Goal: Find specific page/section: Find specific page/section

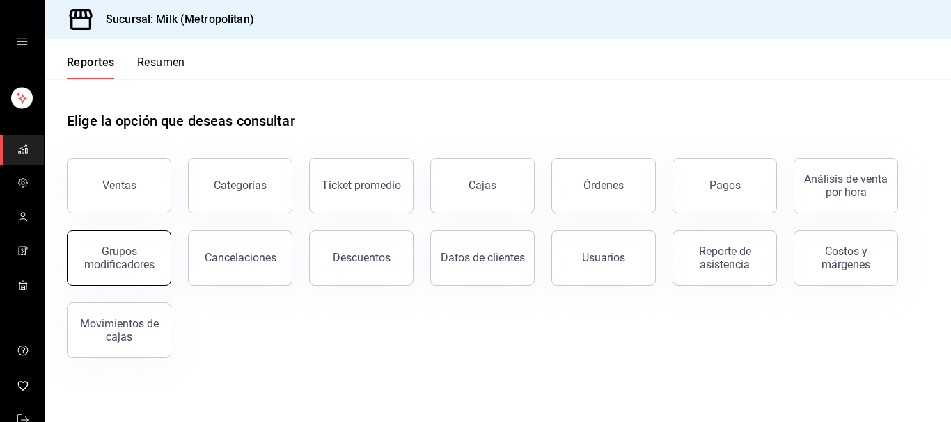
click at [140, 275] on button "Grupos modificadores" at bounding box center [119, 258] width 104 height 56
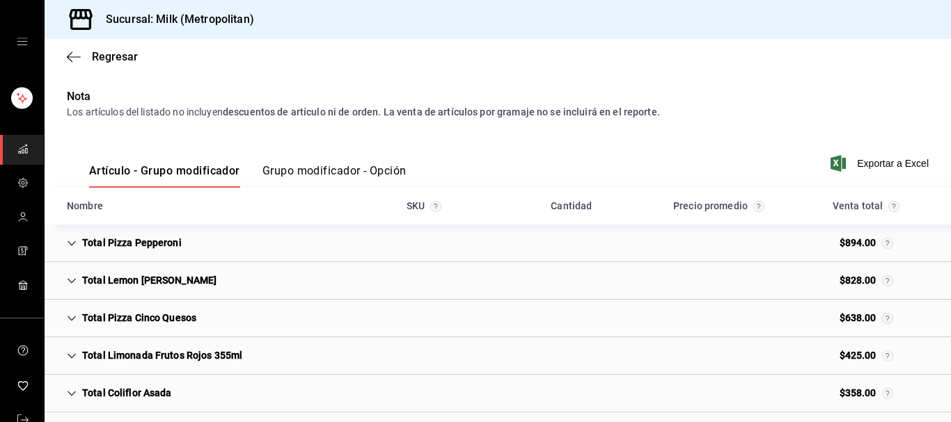
scroll to position [142, 0]
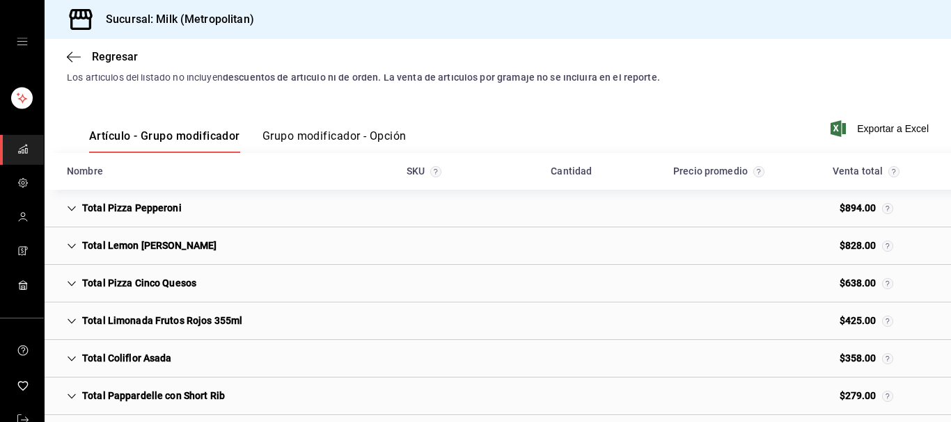
click at [79, 216] on div "Total Pizza Pepperoni" at bounding box center [124, 209] width 137 height 26
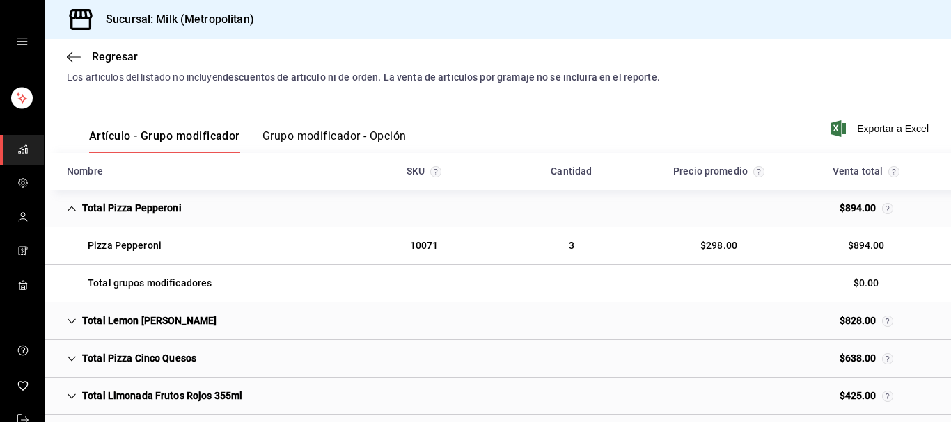
scroll to position [213, 0]
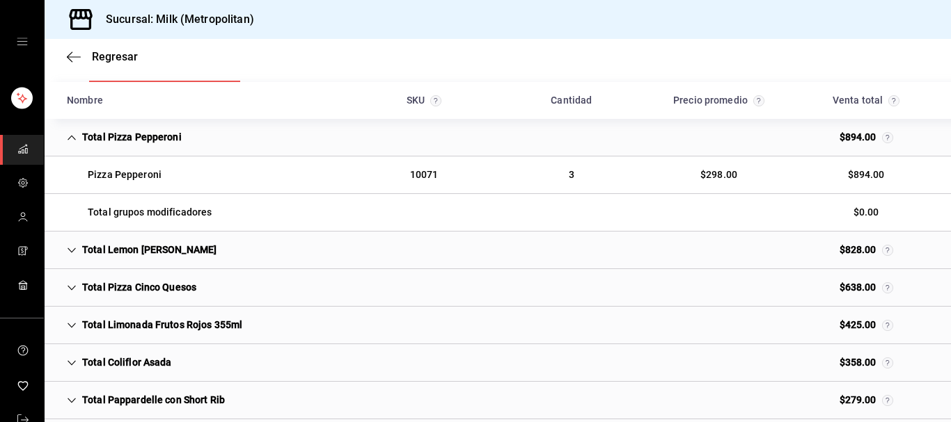
click at [79, 248] on div "Total Lemon [PERSON_NAME]" at bounding box center [142, 250] width 172 height 26
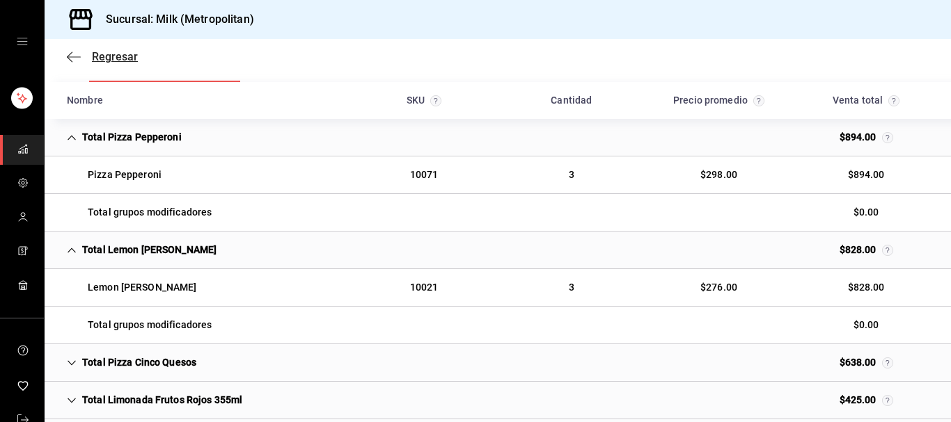
click at [81, 56] on span "Regresar" at bounding box center [102, 56] width 71 height 13
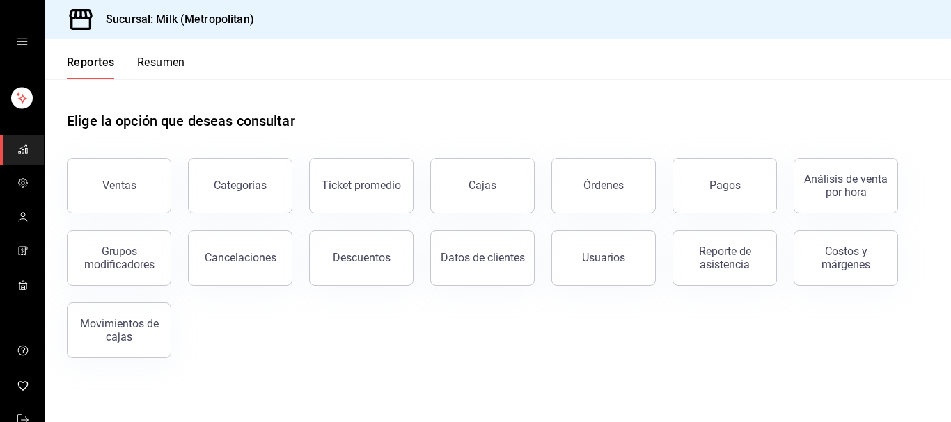
click at [531, 176] on div "Cajas" at bounding box center [473, 177] width 121 height 72
click at [509, 182] on link "Cajas" at bounding box center [482, 186] width 104 height 56
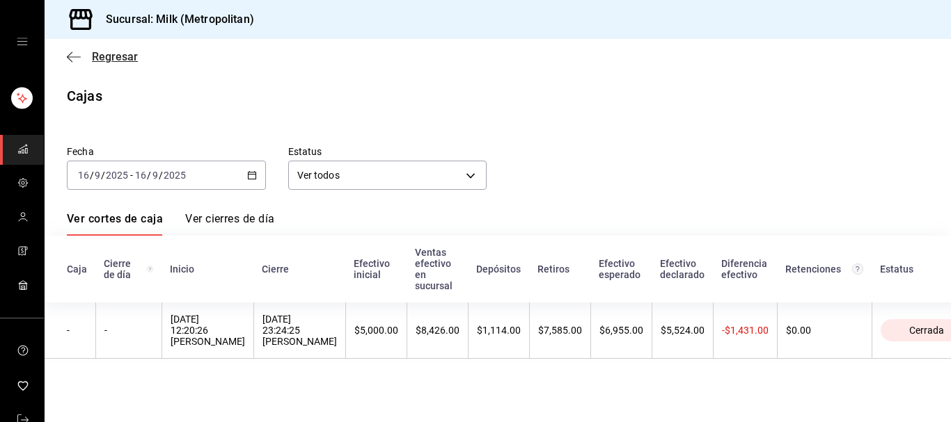
click at [103, 58] on span "Regresar" at bounding box center [115, 56] width 46 height 13
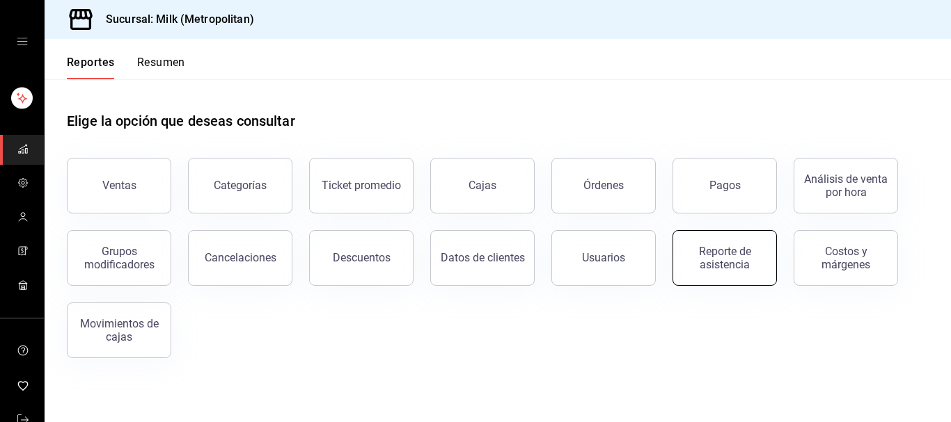
click at [752, 267] on div "Reporte de asistencia" at bounding box center [724, 258] width 86 height 26
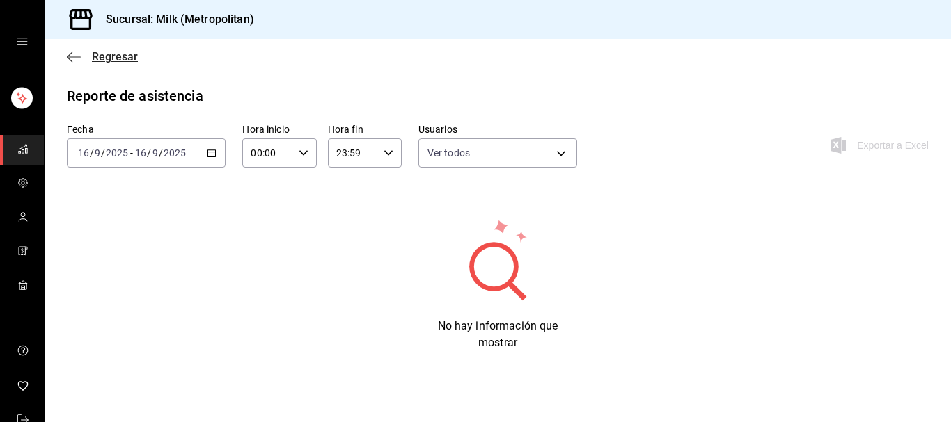
click at [109, 59] on span "Regresar" at bounding box center [115, 56] width 46 height 13
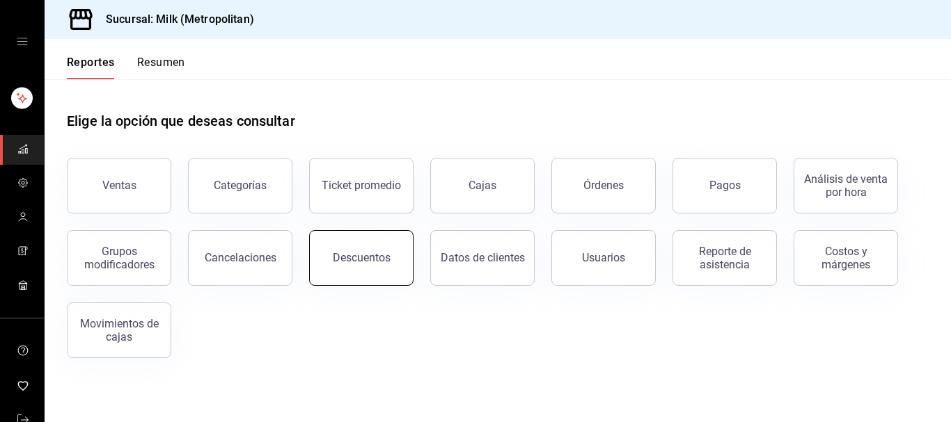
click at [383, 264] on div "Descuentos" at bounding box center [362, 257] width 58 height 13
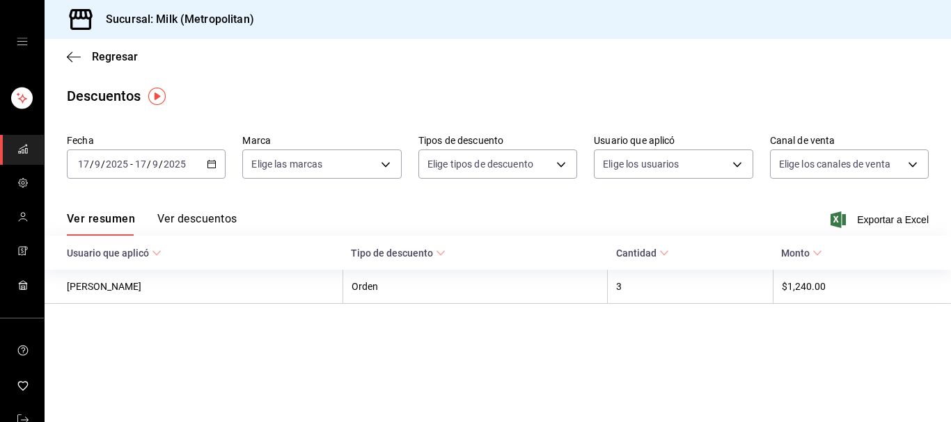
click at [669, 257] on icon at bounding box center [664, 253] width 10 height 10
click at [822, 250] on icon at bounding box center [817, 253] width 10 height 10
click at [541, 170] on body "Sucursal: Milk (Metropolitan) Regresar Descuentos Fecha [DATE] [DATE] - [DATE] …" at bounding box center [475, 211] width 951 height 422
click at [681, 182] on div at bounding box center [475, 211] width 951 height 422
click at [86, 60] on span "Regresar" at bounding box center [102, 56] width 71 height 13
